Goal: Entertainment & Leisure: Browse casually

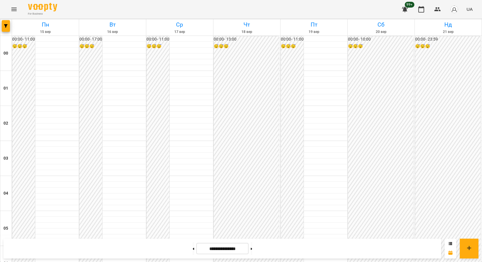
scroll to position [543, 0]
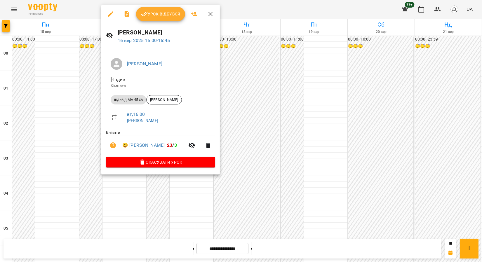
drag, startPoint x: 211, startPoint y: 16, endPoint x: 181, endPoint y: 1, distance: 33.1
click at [211, 16] on icon "button" at bounding box center [210, 14] width 7 height 7
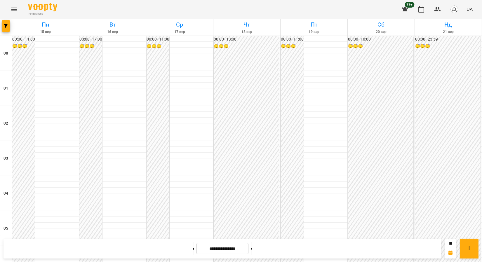
click at [15, 10] on icon "Menu" at bounding box center [14, 9] width 7 height 7
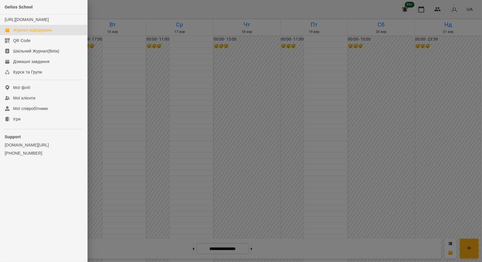
click at [41, 130] on ul "Gelios School [URL][DOMAIN_NAME] Журнал відвідувань QR Code Шкільний Журнал(Bet…" at bounding box center [43, 92] width 87 height 184
click at [43, 124] on link "Ігри" at bounding box center [43, 119] width 87 height 11
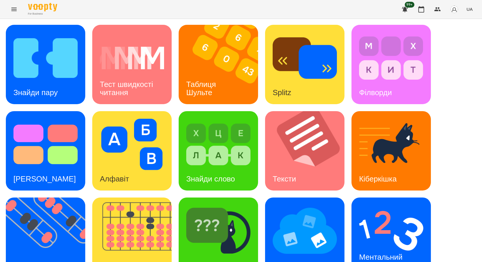
scroll to position [107, 0]
click at [62, 198] on img at bounding box center [49, 237] width 87 height 79
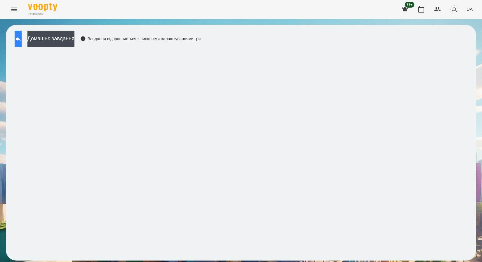
click at [21, 37] on icon at bounding box center [18, 38] width 7 height 7
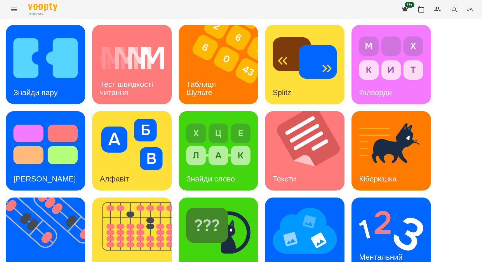
scroll to position [107, 0]
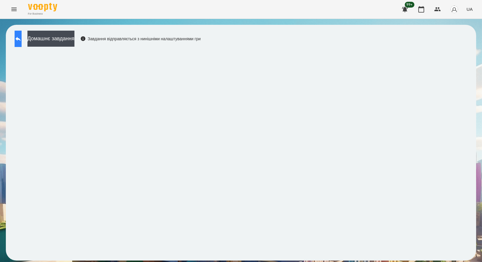
click at [19, 38] on button at bounding box center [18, 39] width 7 height 16
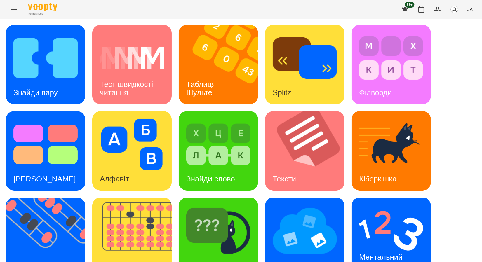
scroll to position [107, 0]
click at [374, 205] on img at bounding box center [391, 230] width 64 height 51
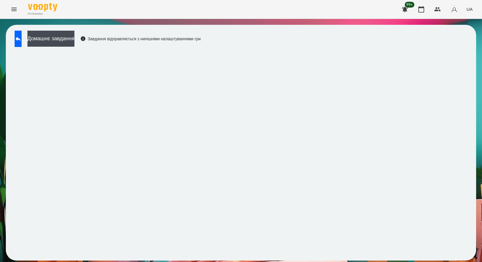
click at [14, 13] on icon "Menu" at bounding box center [14, 9] width 7 height 7
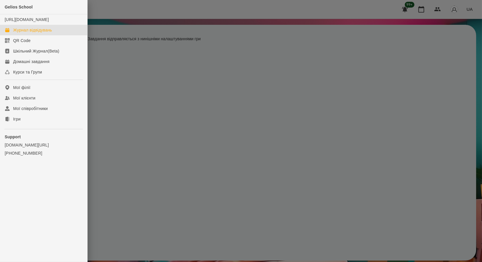
click at [38, 33] on div "Журнал відвідувань" at bounding box center [32, 30] width 39 height 6
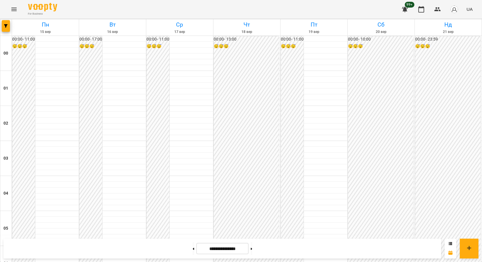
scroll to position [486, 0]
click at [193, 251] on button at bounding box center [193, 248] width 1 height 13
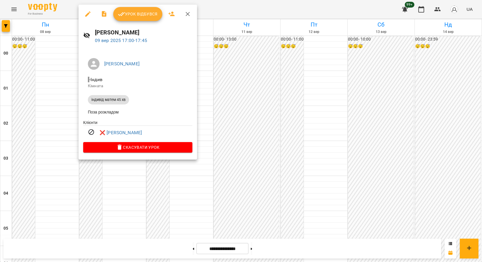
click at [186, 13] on icon "button" at bounding box center [188, 14] width 4 height 4
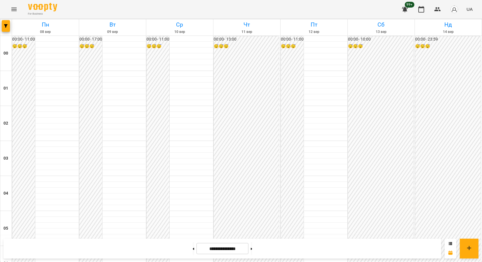
scroll to position [421, 0]
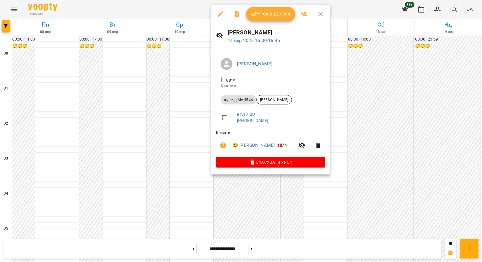
click at [317, 15] on icon "button" at bounding box center [320, 14] width 7 height 7
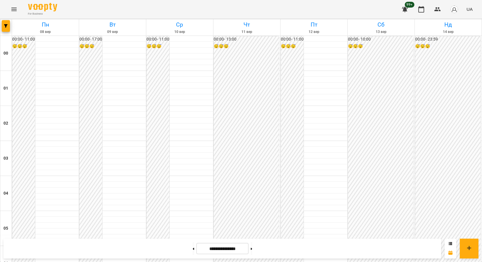
scroll to position [616, 0]
click at [252, 248] on button at bounding box center [251, 248] width 1 height 13
type input "**********"
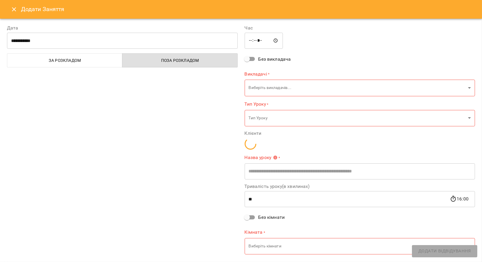
type input "**********"
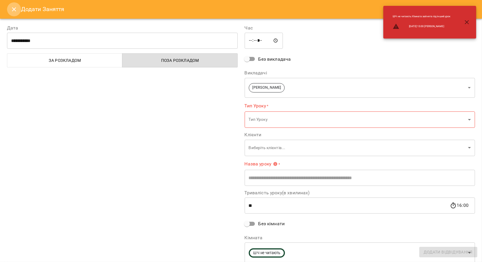
click at [14, 9] on icon "Close" at bounding box center [14, 9] width 4 height 4
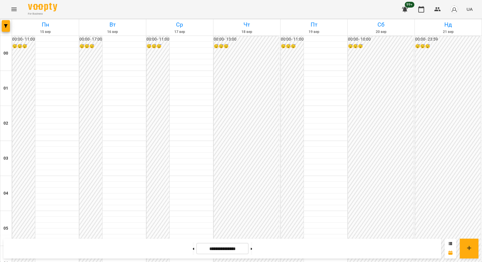
click at [12, 4] on button "Menu" at bounding box center [14, 9] width 14 height 14
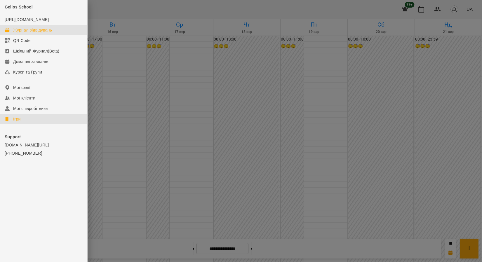
click at [15, 122] on div "Ігри" at bounding box center [16, 119] width 7 height 6
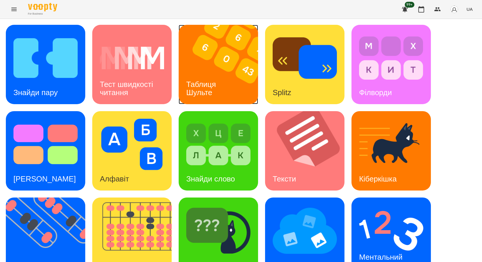
click at [220, 68] on img at bounding box center [222, 64] width 87 height 79
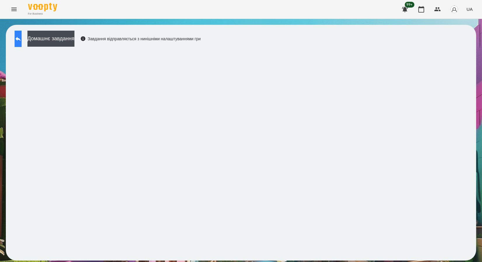
click at [15, 32] on button at bounding box center [18, 39] width 7 height 16
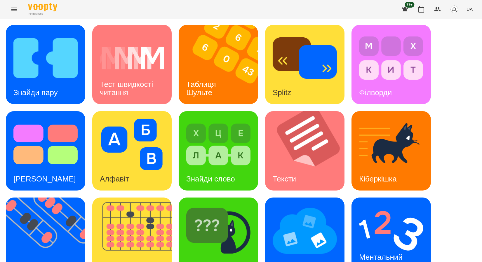
scroll to position [107, 0]
click at [76, 198] on img at bounding box center [49, 237] width 87 height 79
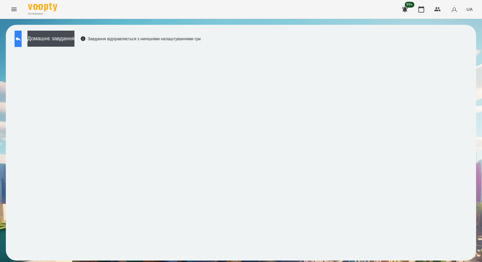
click at [22, 36] on icon at bounding box center [18, 38] width 7 height 7
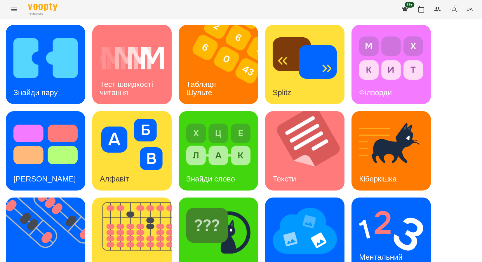
scroll to position [107, 0]
click at [60, 198] on img at bounding box center [49, 237] width 87 height 79
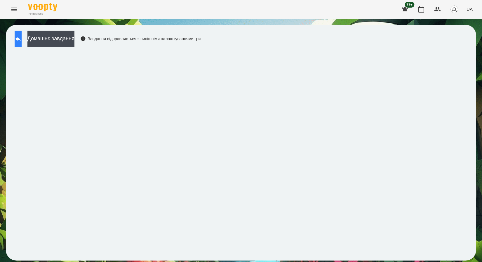
click at [21, 39] on icon at bounding box center [17, 39] width 5 height 4
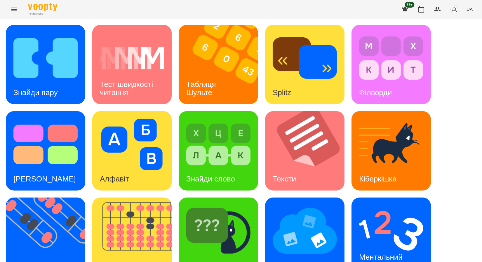
scroll to position [107, 0]
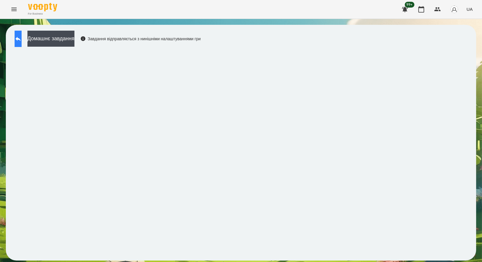
click at [22, 34] on button at bounding box center [18, 39] width 7 height 16
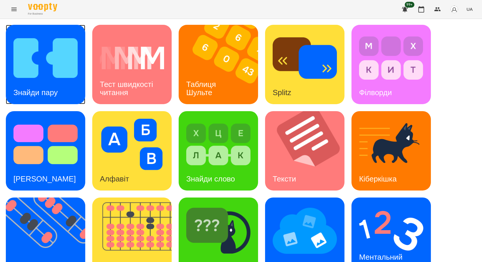
click at [37, 59] on img at bounding box center [45, 57] width 64 height 51
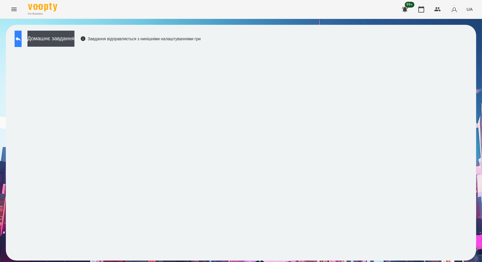
click at [21, 38] on icon at bounding box center [18, 38] width 7 height 7
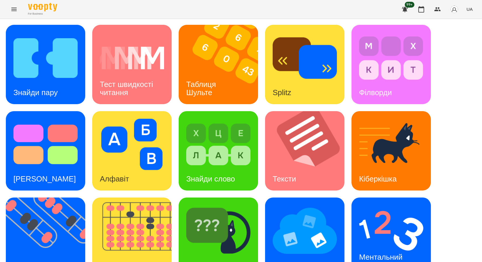
scroll to position [107, 0]
click at [307, 205] on img at bounding box center [305, 230] width 64 height 51
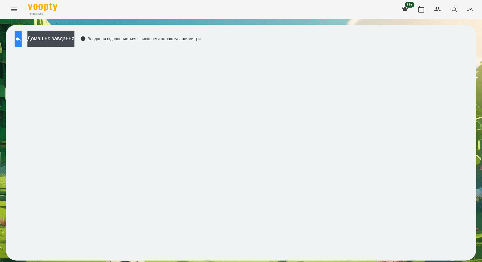
click at [19, 37] on button at bounding box center [18, 39] width 7 height 16
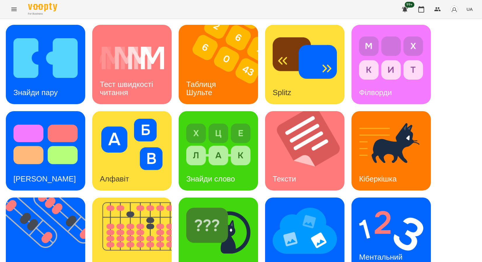
scroll to position [107, 0]
click at [367, 205] on img at bounding box center [391, 230] width 64 height 51
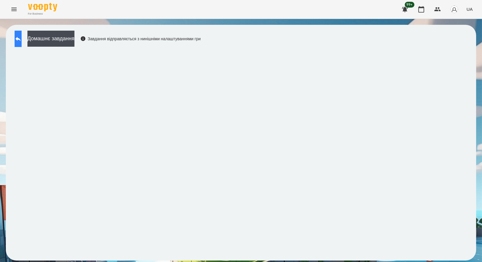
click at [22, 36] on icon at bounding box center [18, 38] width 7 height 7
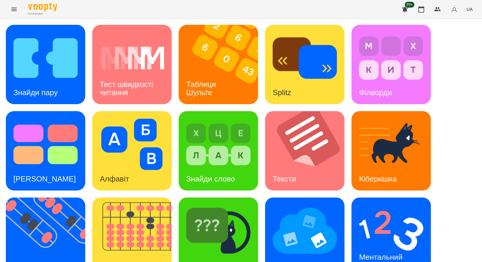
scroll to position [107, 0]
click at [227, 254] on div "[PERSON_NAME]" at bounding box center [218, 265] width 78 height 23
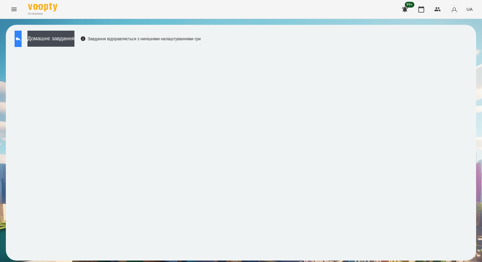
click at [22, 43] on button at bounding box center [18, 39] width 7 height 16
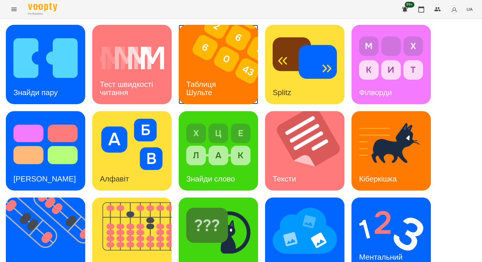
click at [209, 86] on h3 "Таблиця Шульте" at bounding box center [202, 88] width 32 height 17
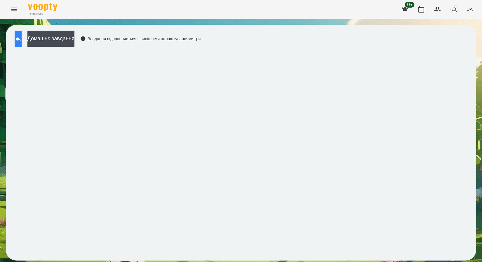
click at [22, 45] on button at bounding box center [18, 39] width 7 height 16
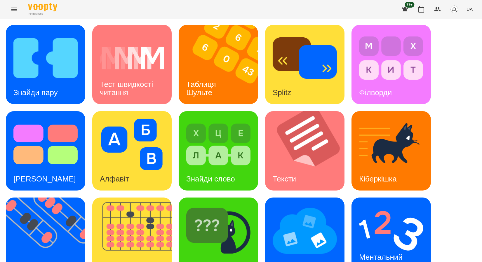
click at [465, 106] on div "Знайди пару Тест швидкості читання Таблиця [PERSON_NAME] Splitz Філворди Тест С…" at bounding box center [241, 194] width 470 height 338
click at [45, 198] on img at bounding box center [49, 237] width 87 height 79
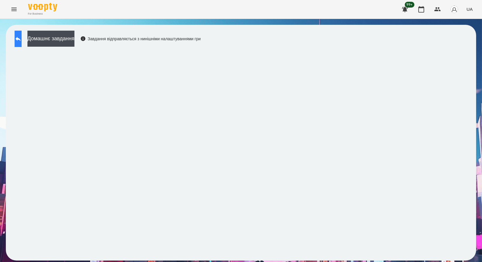
click at [22, 38] on icon at bounding box center [18, 38] width 7 height 7
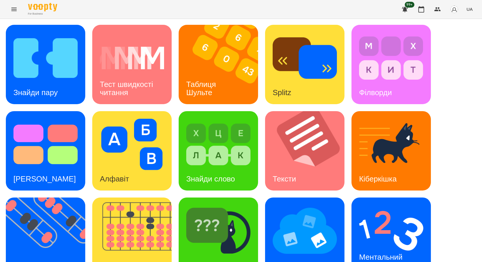
scroll to position [107, 0]
click at [221, 254] on div "[PERSON_NAME]" at bounding box center [218, 265] width 78 height 23
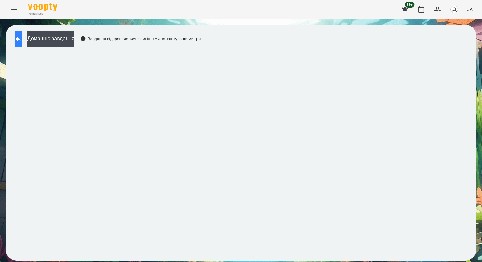
click at [22, 41] on icon at bounding box center [18, 38] width 7 height 7
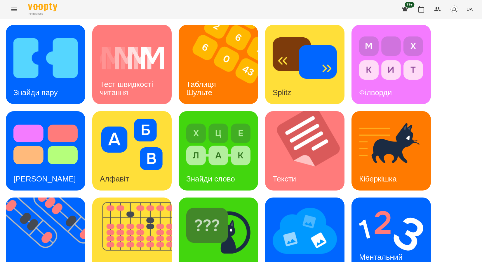
scroll to position [107, 0]
click at [376, 205] on img at bounding box center [391, 230] width 64 height 51
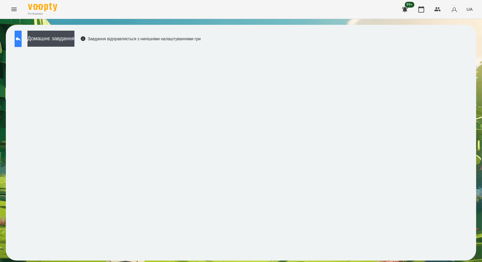
click at [22, 31] on button at bounding box center [18, 39] width 7 height 16
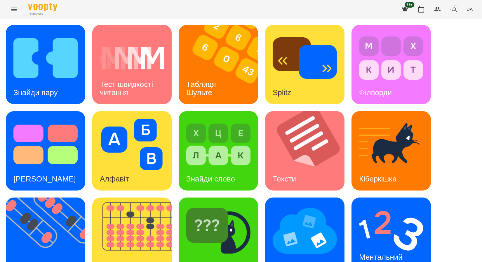
scroll to position [107, 0]
click at [294, 254] on div "Мнемотехніка" at bounding box center [297, 265] width 64 height 23
